Goal: Task Accomplishment & Management: Manage account settings

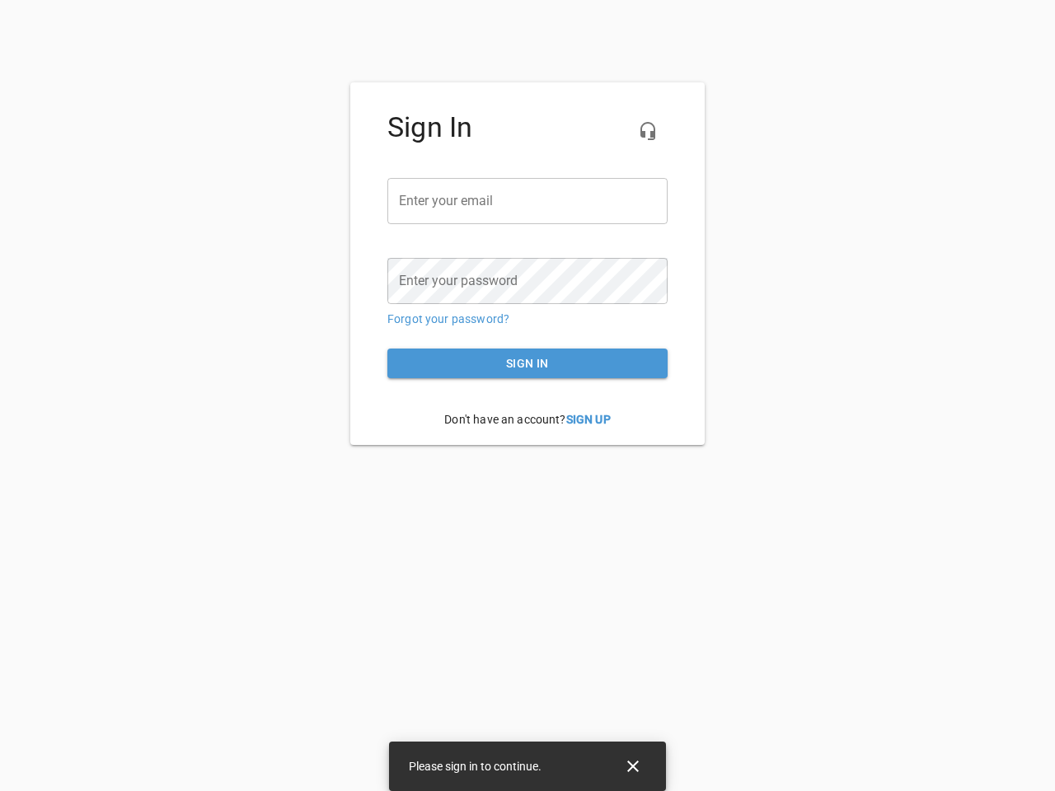
click at [648, 131] on icon "button" at bounding box center [648, 131] width 20 height 20
click at [527, 201] on input "email" at bounding box center [527, 201] width 280 height 46
click at [633, 766] on icon "Close" at bounding box center [633, 767] width 12 height 12
